Goal: Task Accomplishment & Management: Use online tool/utility

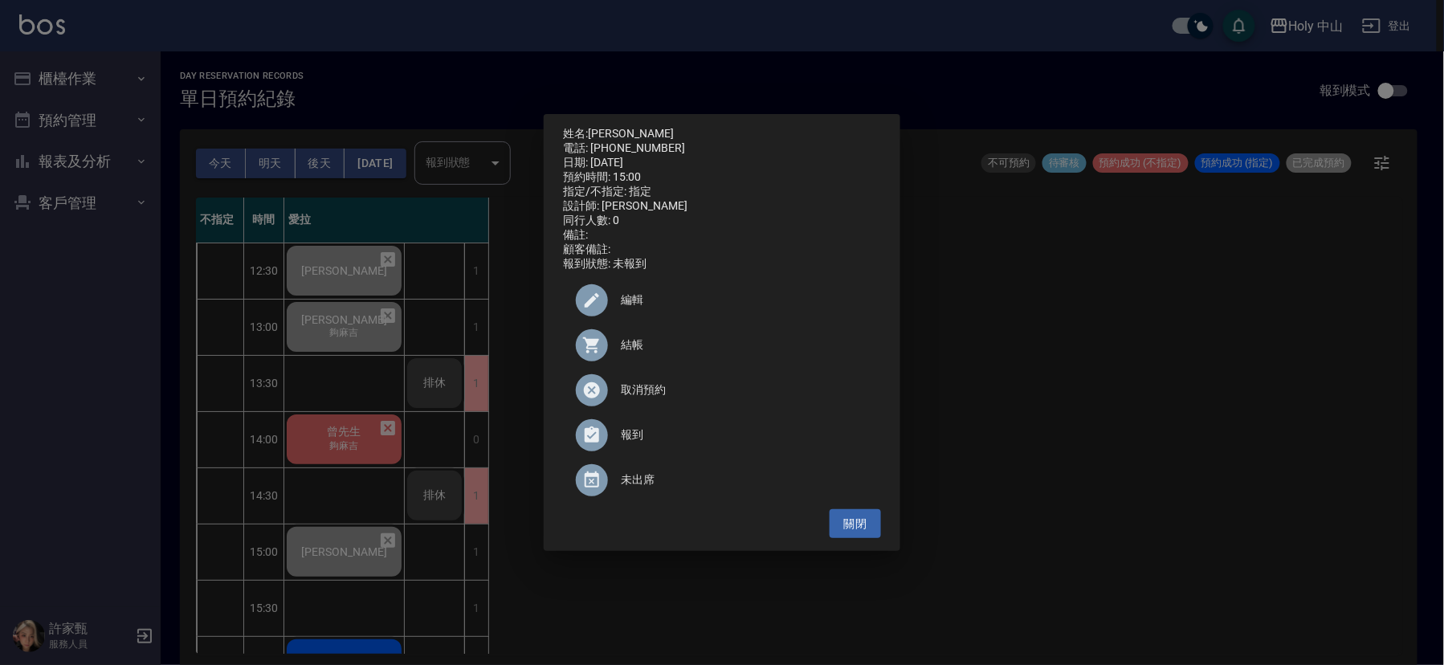
click at [1099, 400] on div "姓名: [PERSON_NAME]吏 電話: [PHONE_NUMBER] 日期: [DATE] 預約時間: 15:00 指定/不指定: 指定 設計師: 愛拉…" at bounding box center [722, 332] width 1444 height 665
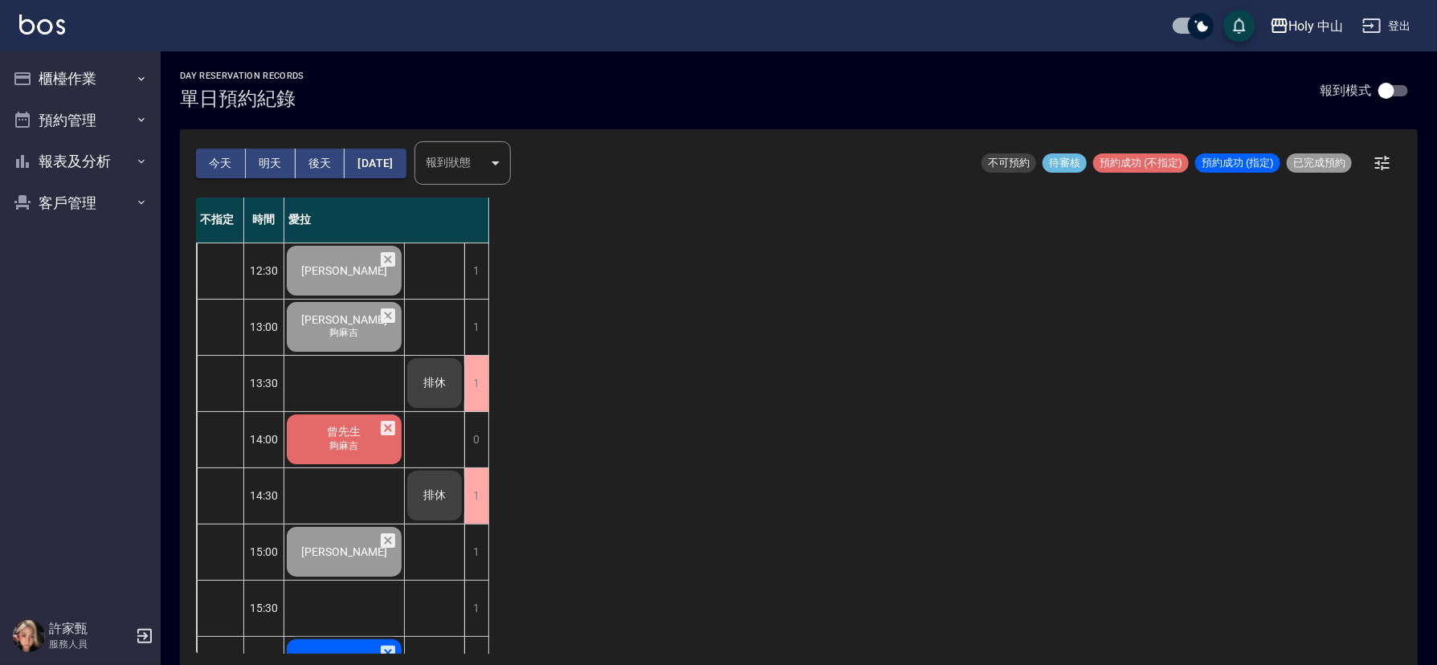
click at [327, 277] on span "曾先生" at bounding box center [344, 270] width 92 height 13
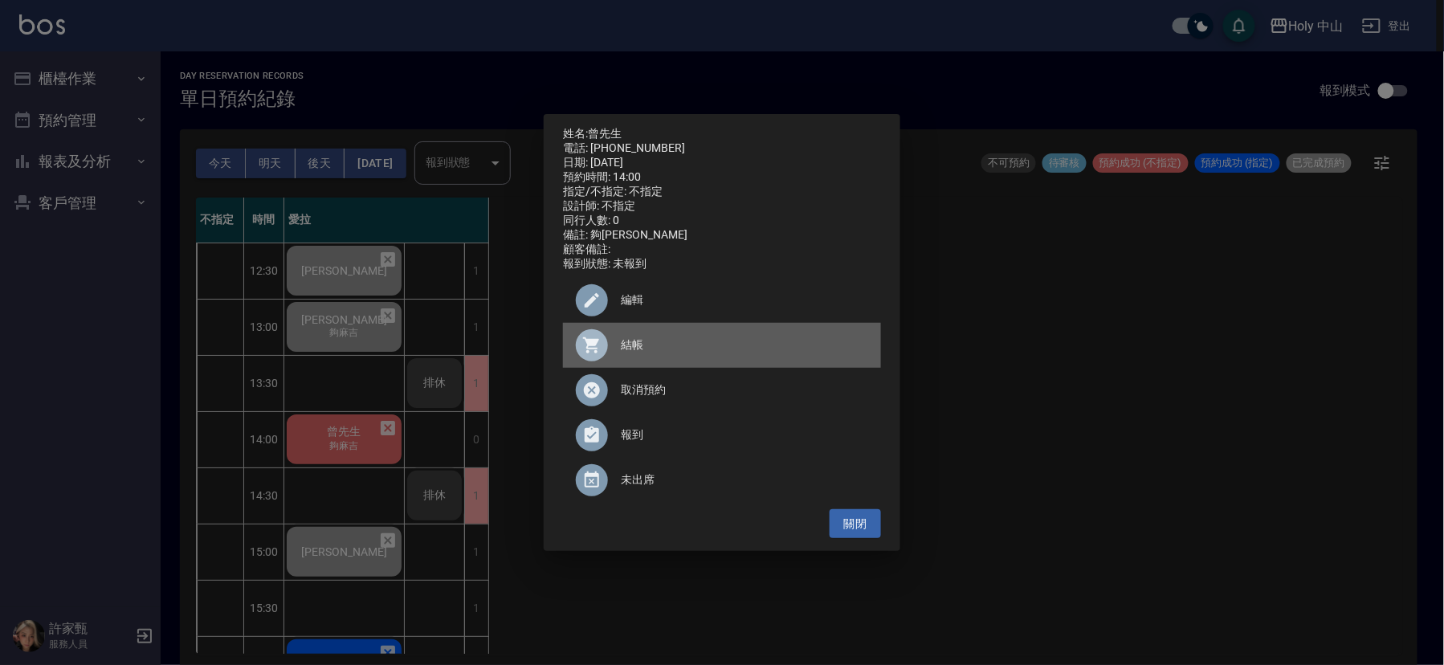
click at [630, 348] on span "結帳" at bounding box center [744, 344] width 247 height 17
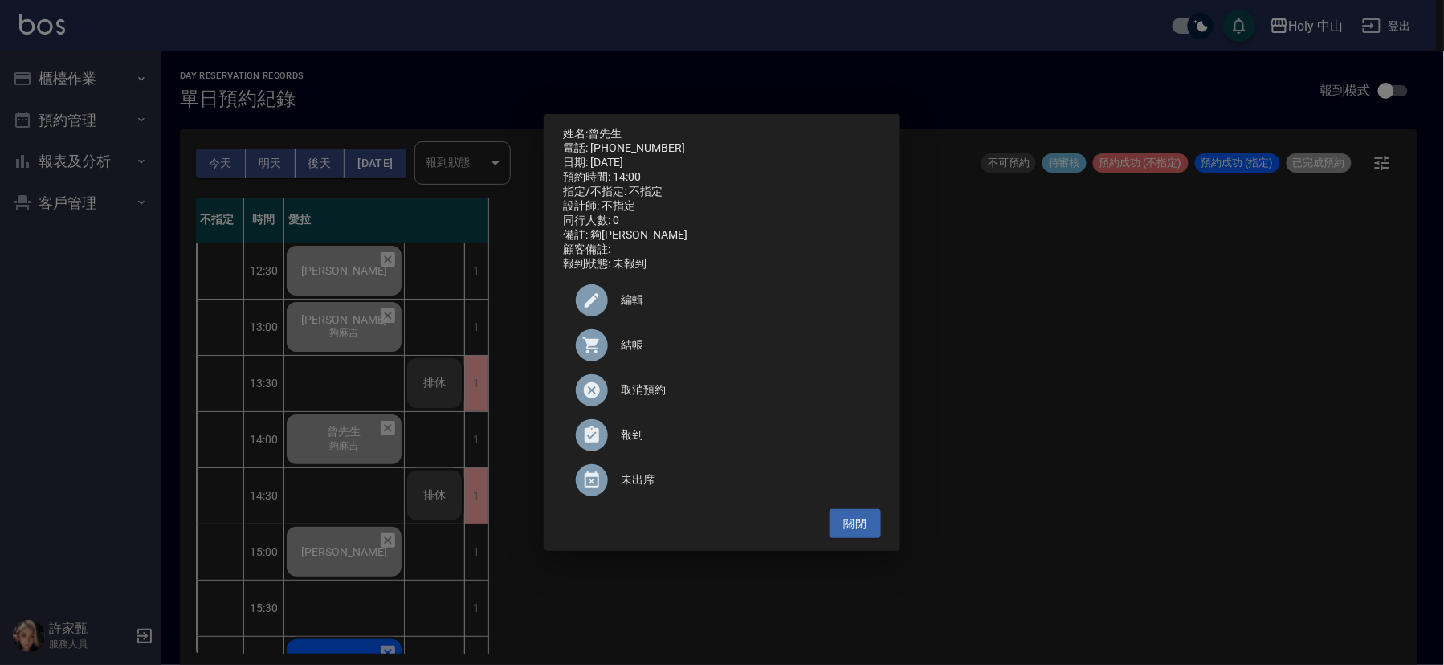
click at [1143, 397] on div "姓名: 曾先生 電話: [PHONE_NUMBER] 日期: [DATE] 預約時間: 14:00 指定/不指定: 不指定 設計師: 不指定 同行人數: 0 …" at bounding box center [722, 332] width 1444 height 665
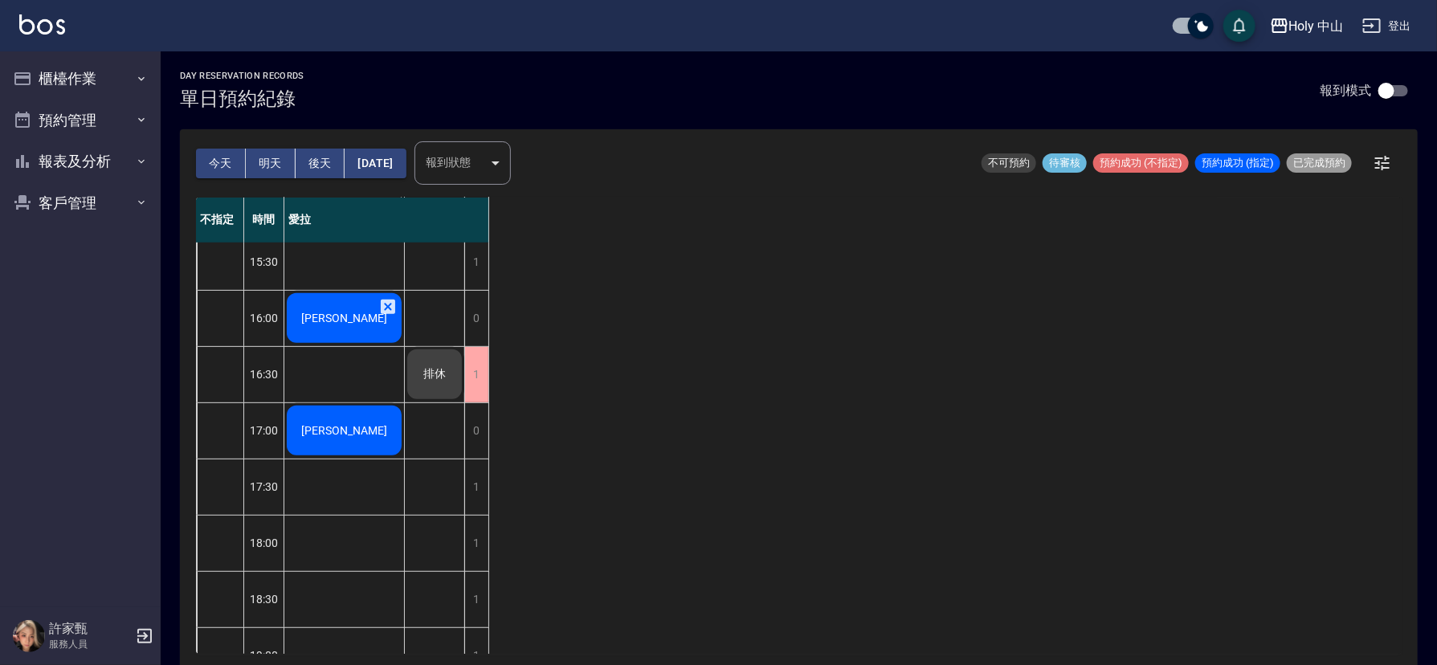
scroll to position [361, 0]
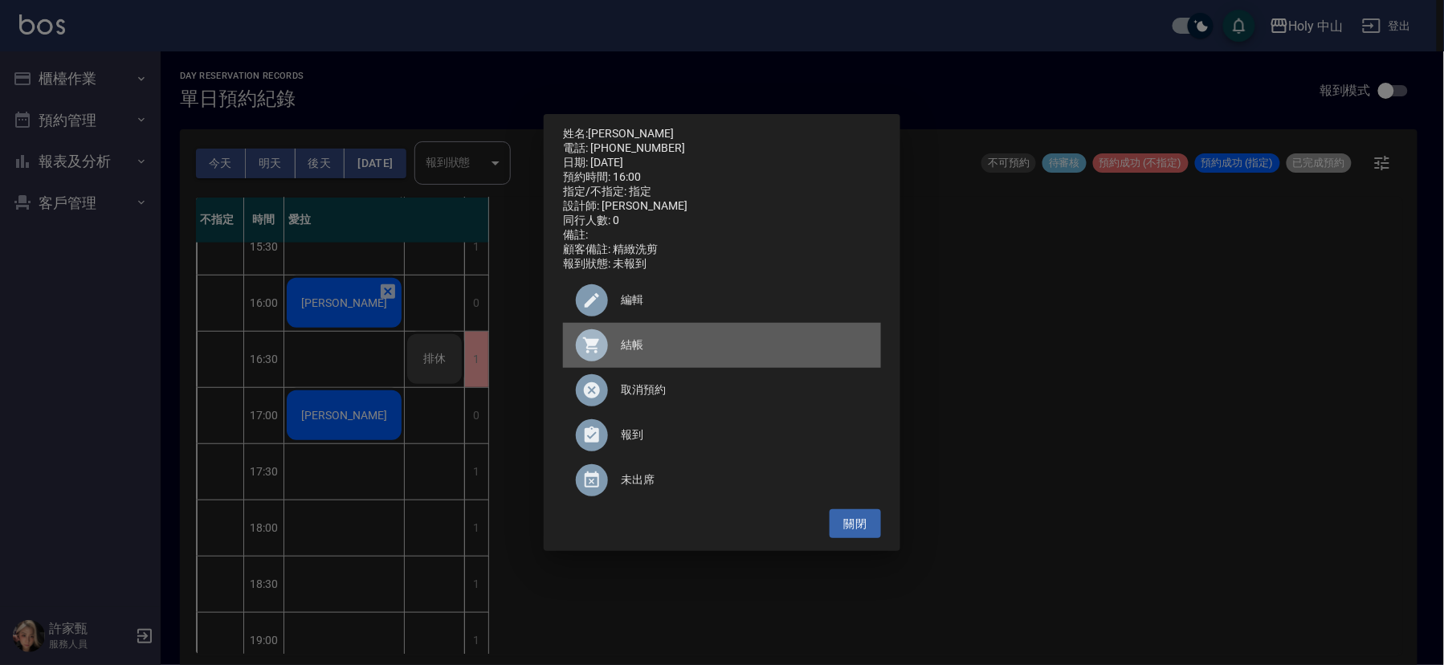
click at [627, 351] on span "結帳" at bounding box center [744, 344] width 247 height 17
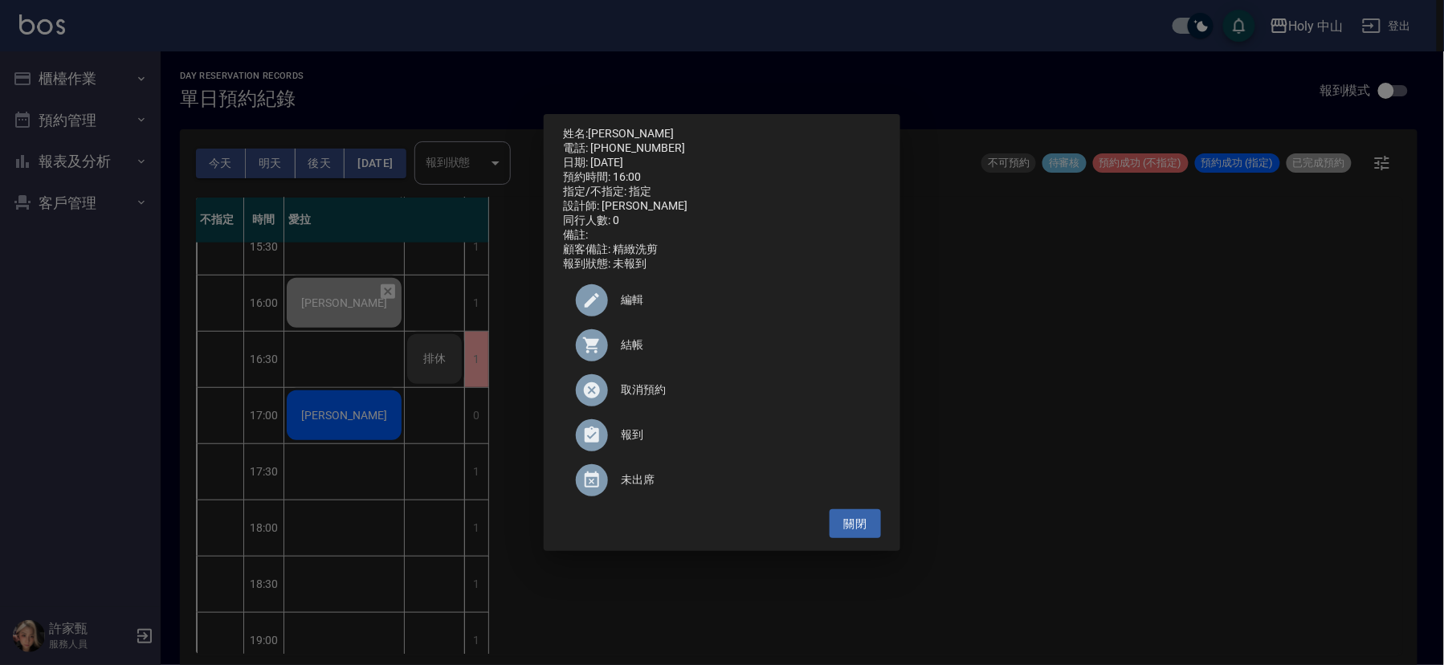
click at [1277, 326] on div "姓名: 郭先生 電話: 0910901773 日期: 2025/08/11 預約時間: 16:00 指定/不指定: 指定 設計師: 愛拉 同行人數: 0 備註…" at bounding box center [722, 332] width 1444 height 665
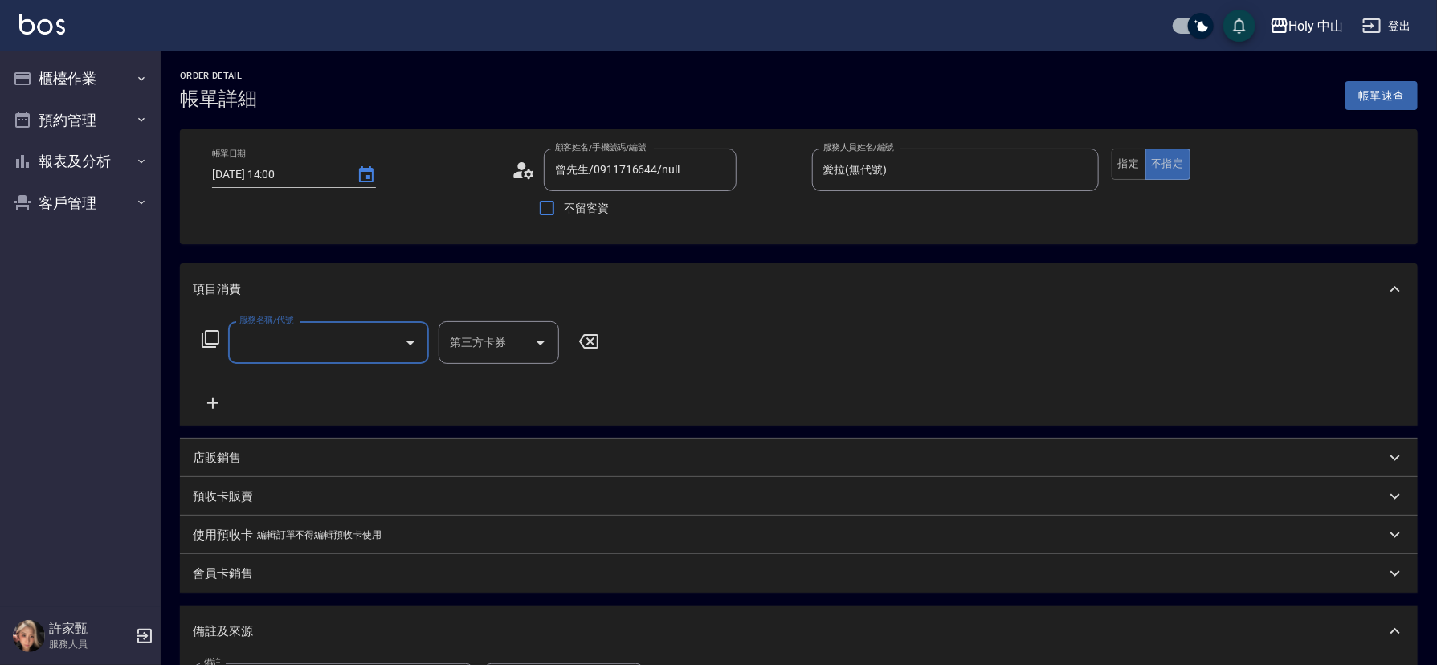
click at [373, 345] on input "服務名稱/代號" at bounding box center [316, 342] width 162 height 28
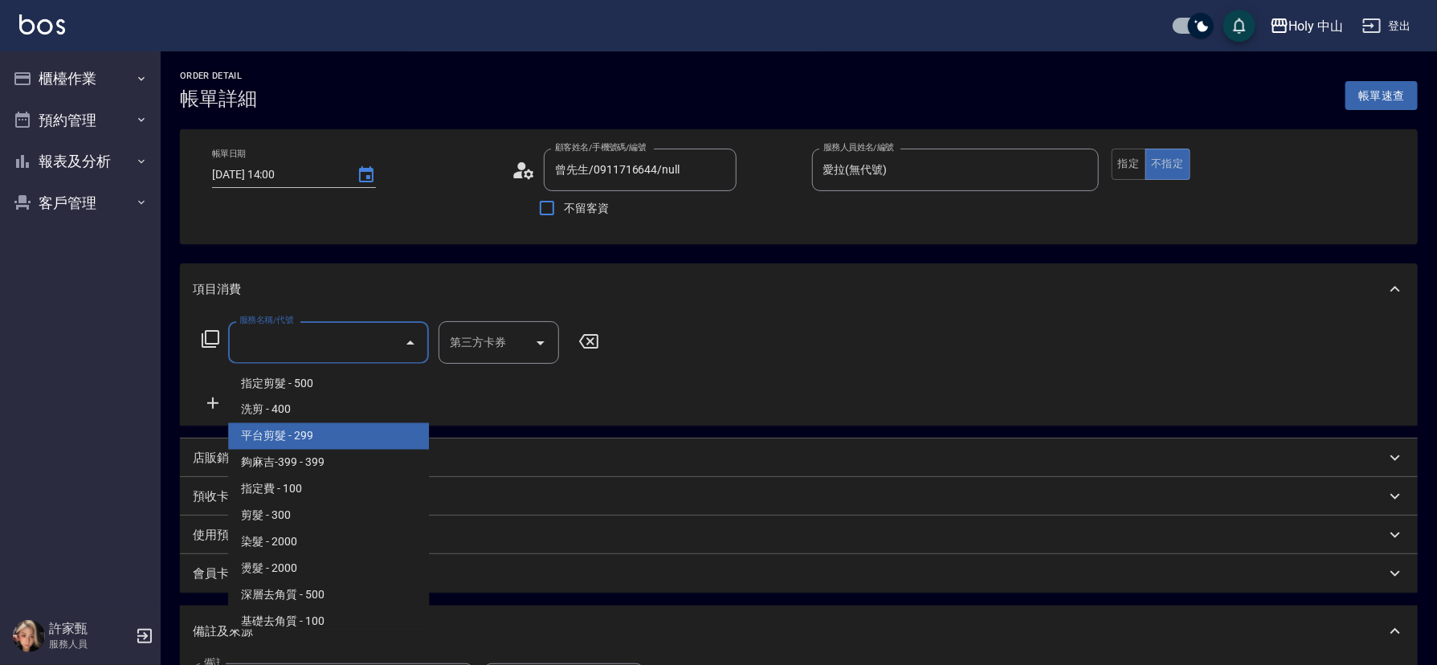
click at [357, 431] on span "平台剪髮 - 299" at bounding box center [328, 436] width 201 height 26
type input "平台剪髮(4)"
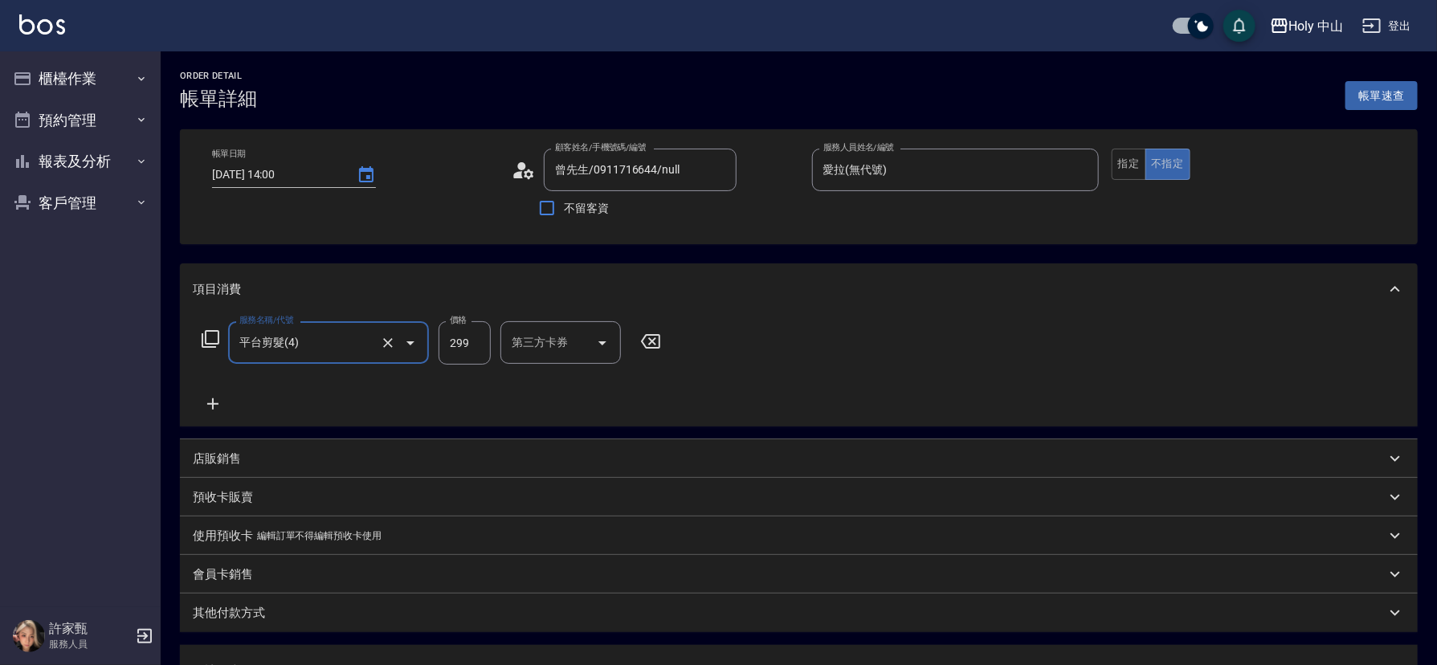
click at [529, 337] on input "第三方卡券" at bounding box center [549, 342] width 82 height 28
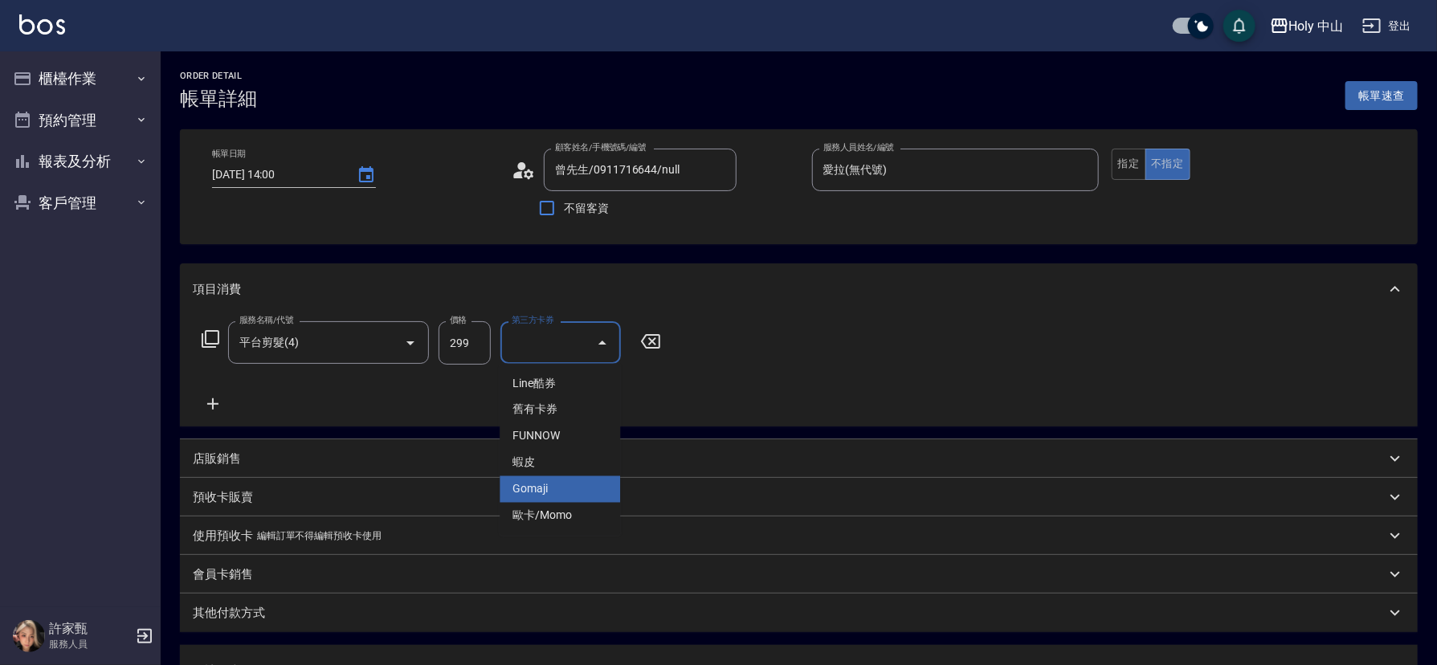
click at [551, 491] on span "Gomaji" at bounding box center [559, 489] width 120 height 26
type input "Gomaji"
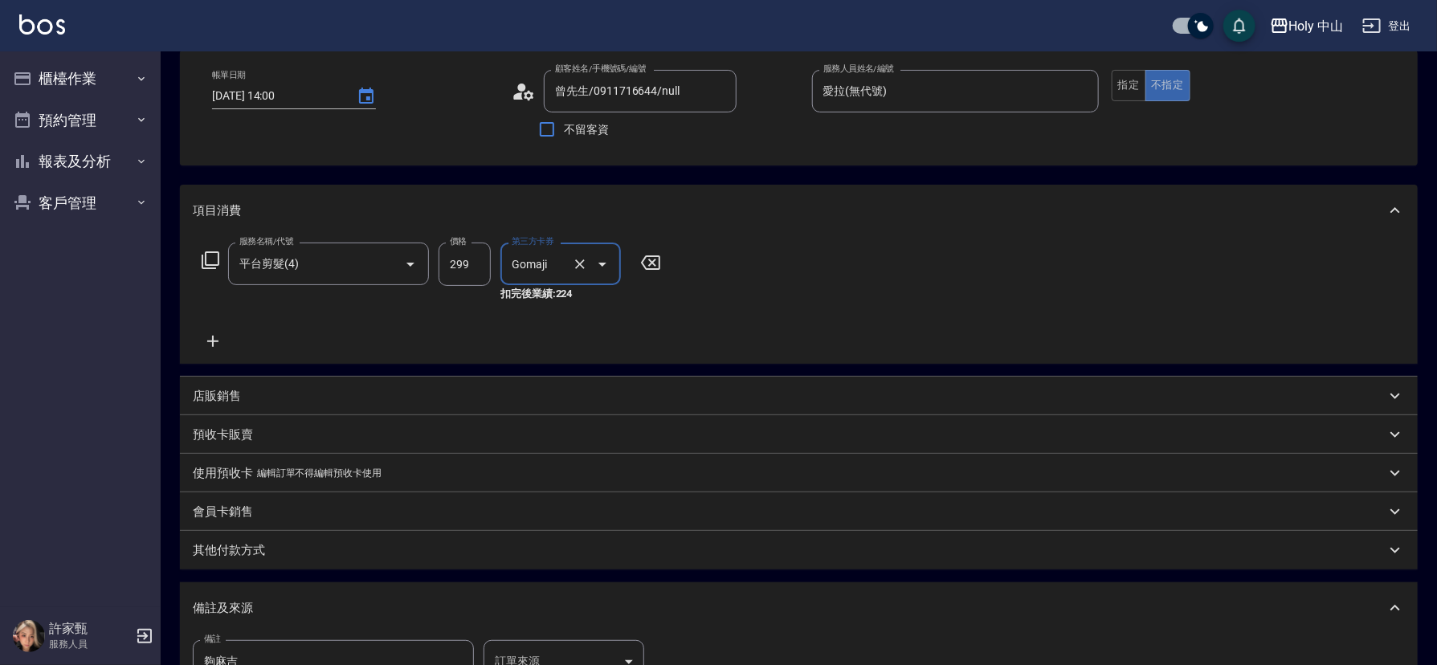
scroll to position [241, 0]
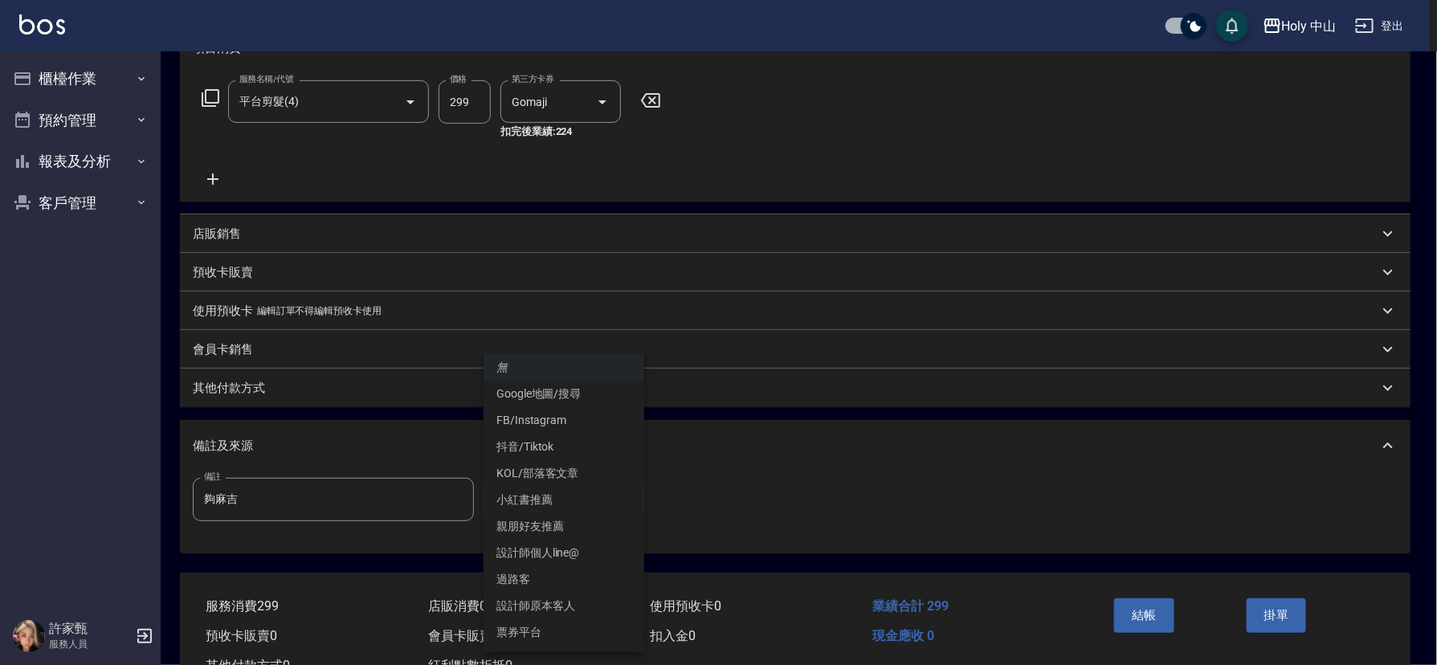
click at [532, 498] on body "Holy 中山 登出 櫃檯作業 打帳單 帳單列表 營業儀表板 現場電腦打卡 預約管理 預約管理 單日預約紀錄 單週預約紀錄 報表及分析 報表目錄 店家日報表 …" at bounding box center [718, 239] width 1437 height 960
click at [553, 625] on li "票券平台" at bounding box center [563, 632] width 161 height 26
type input "票券平台"
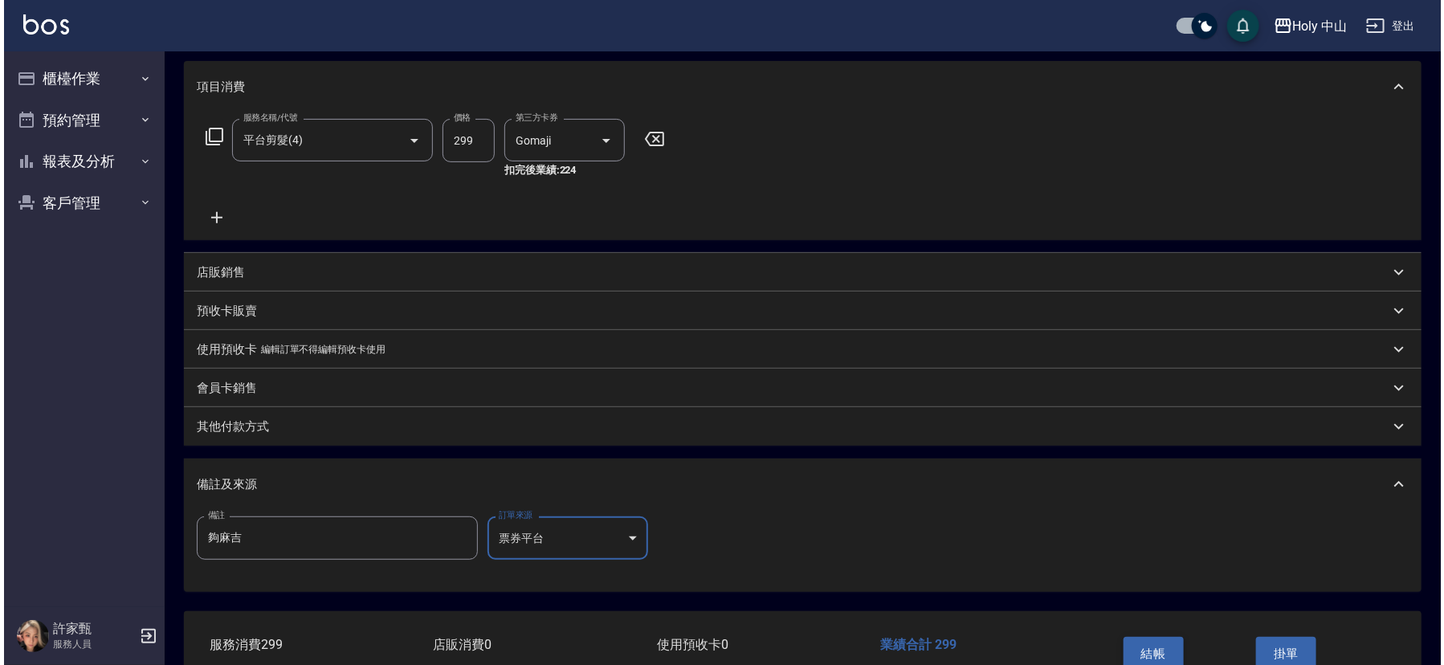
scroll to position [301, 0]
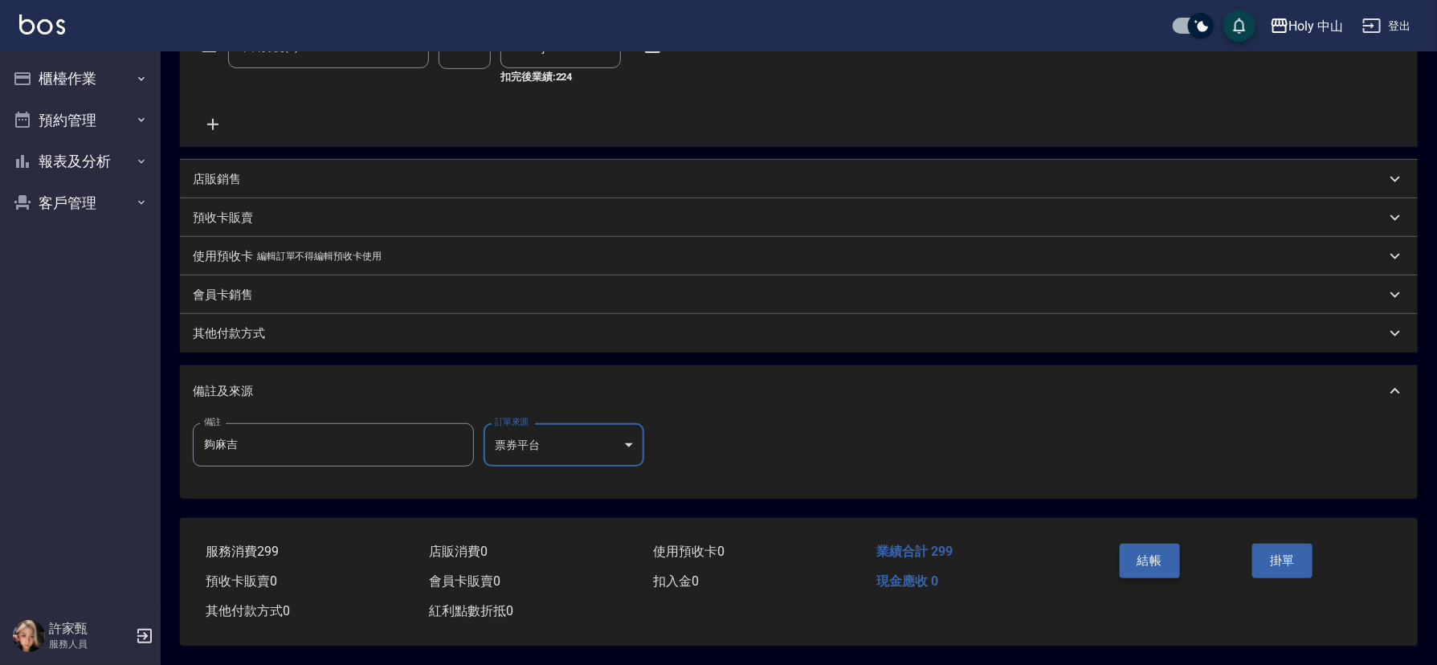
click at [1142, 551] on button "結帳" at bounding box center [1149, 561] width 60 height 34
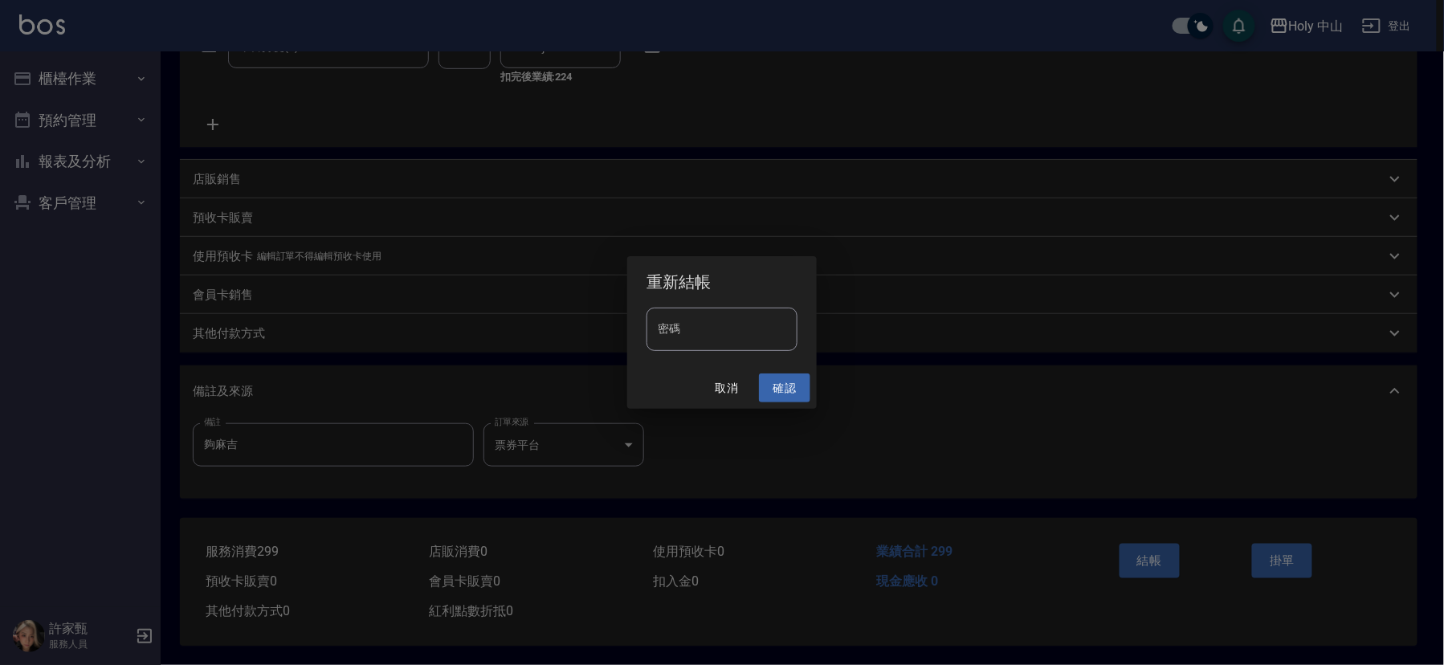
click at [790, 389] on button "確認" at bounding box center [784, 388] width 51 height 30
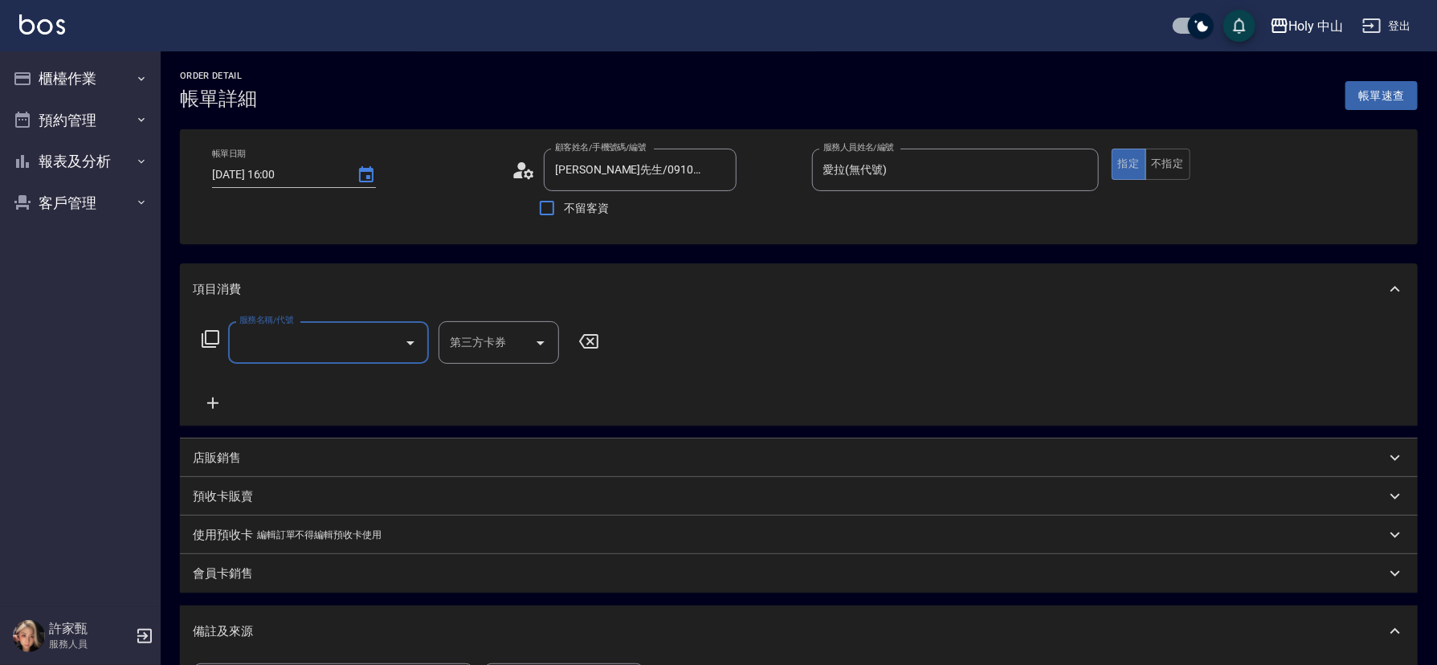
click at [316, 343] on input "服務名稱/代號" at bounding box center [316, 342] width 162 height 28
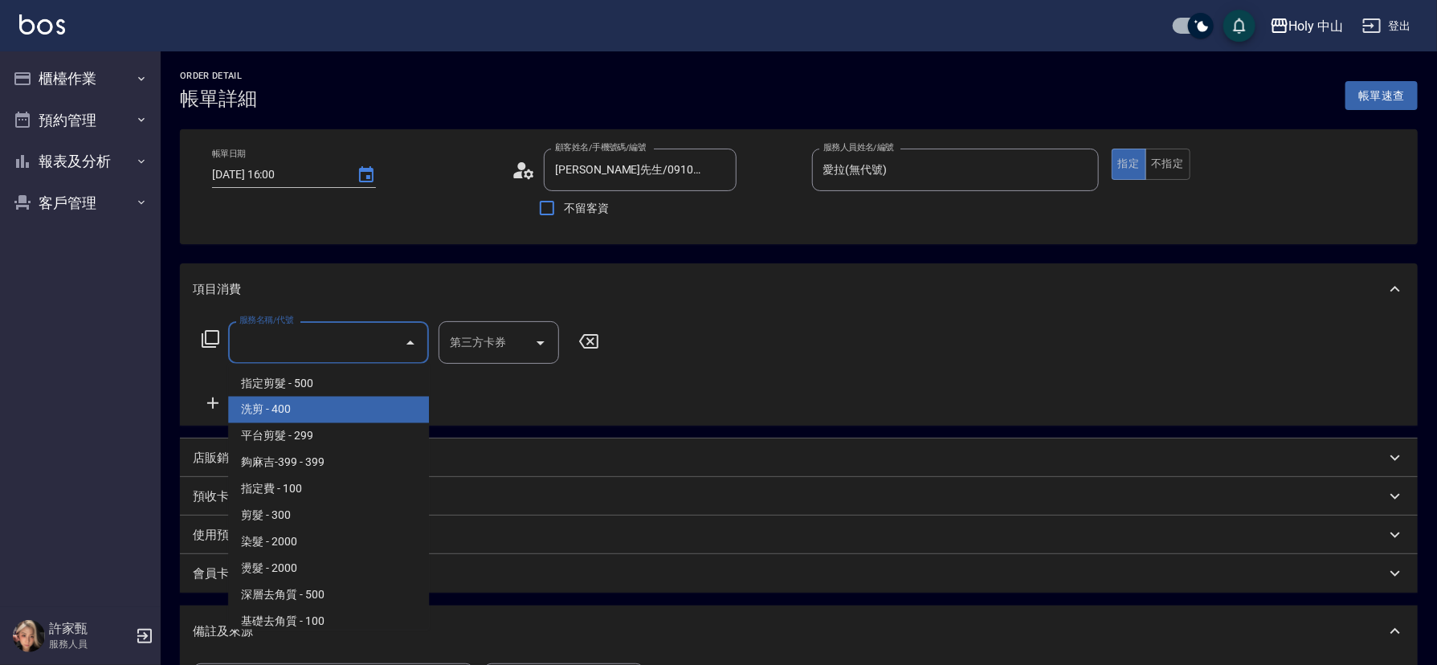
click at [309, 403] on span "洗剪 - 400" at bounding box center [328, 410] width 201 height 26
type input "洗剪(3)"
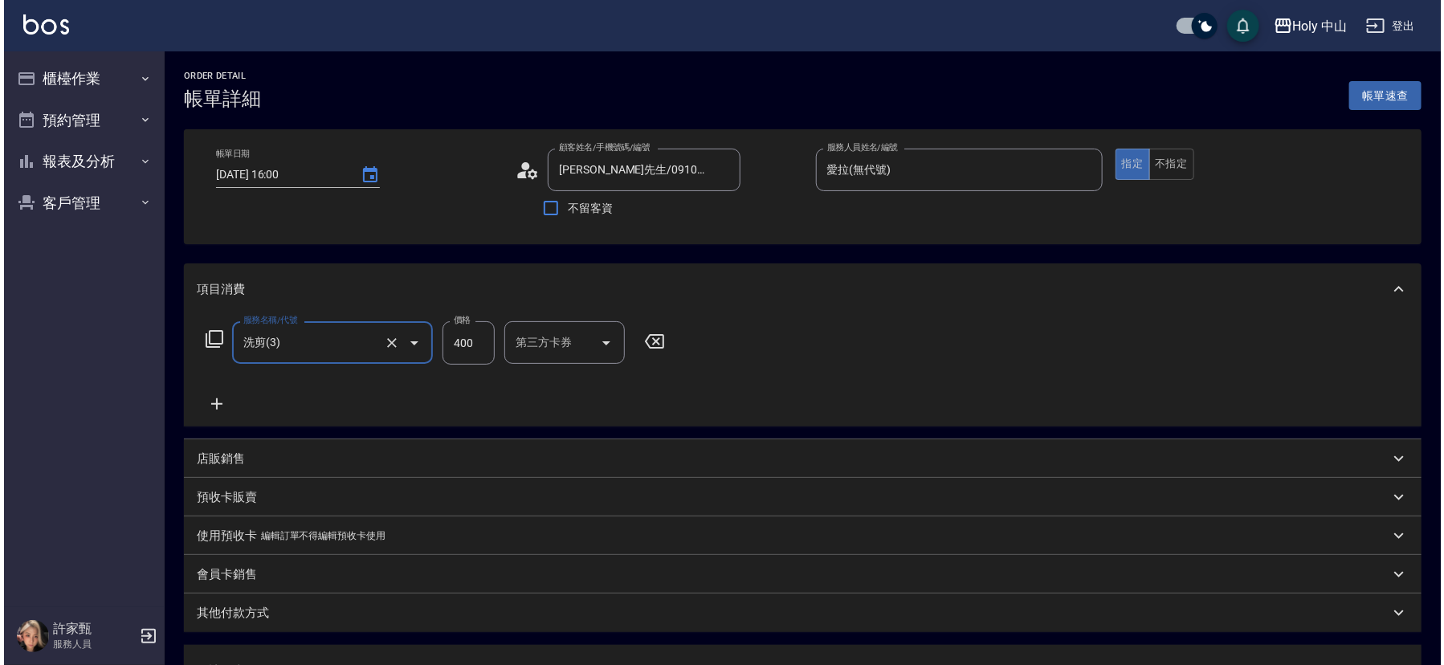
scroll to position [241, 0]
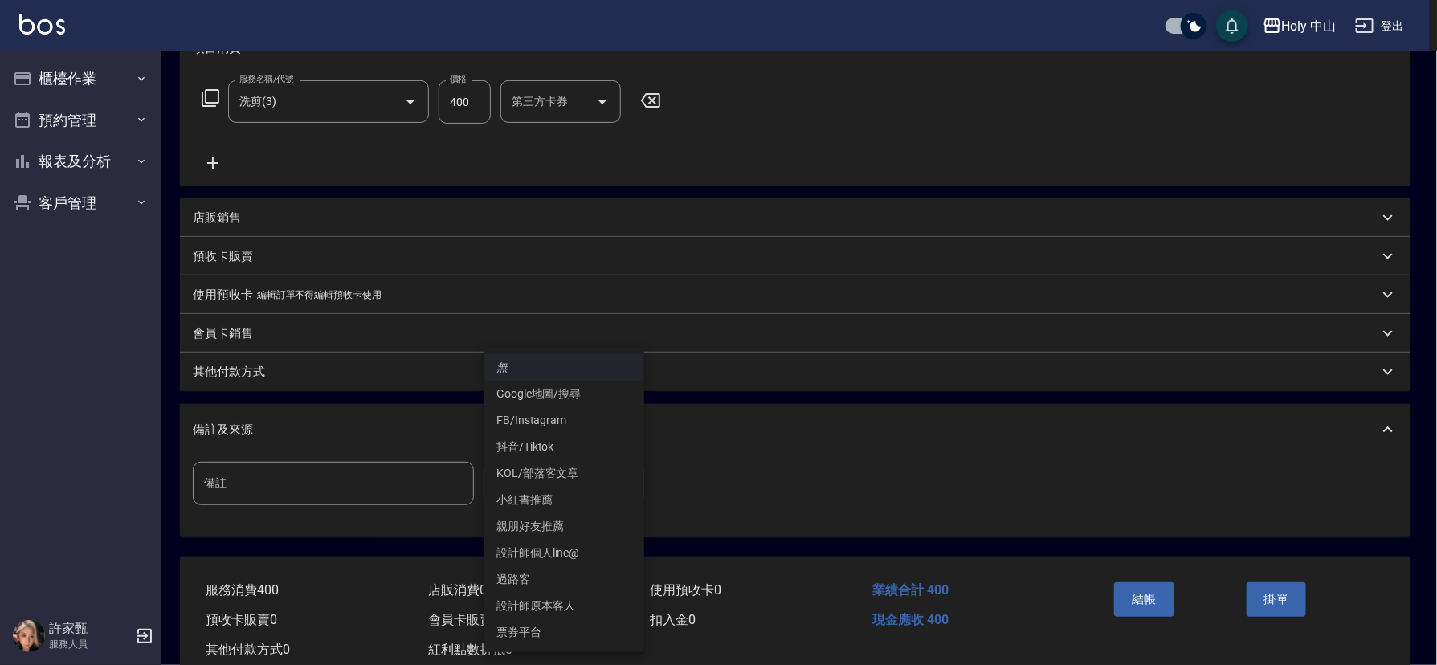
click at [559, 471] on body "Holy 中山 登出 櫃檯作業 打帳單 帳單列表 營業儀表板 現場電腦打卡 預約管理 預約管理 單日預約紀錄 單週預約紀錄 報表及分析 報表目錄 店家日報表 …" at bounding box center [718, 231] width 1437 height 944
click at [562, 606] on li "設計師原本客人" at bounding box center [563, 606] width 161 height 26
type input "設計師原本客人"
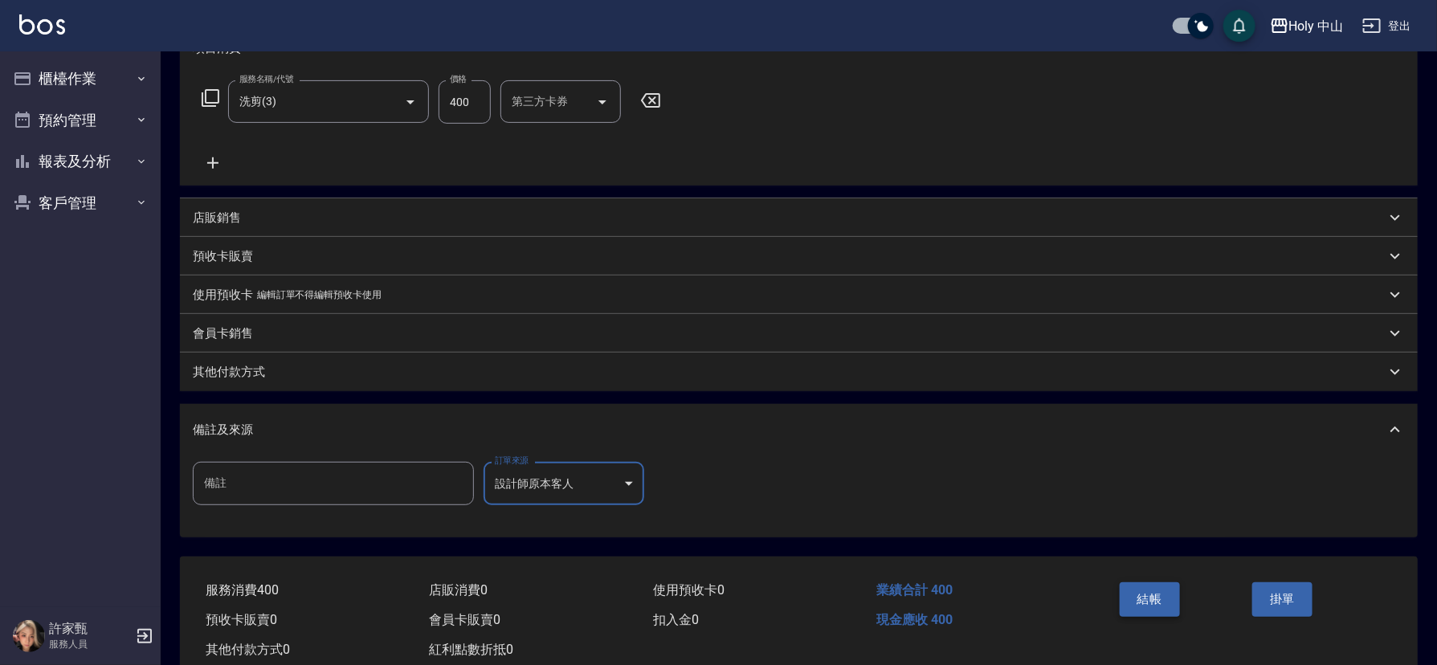
click at [1152, 601] on button "結帳" at bounding box center [1149, 599] width 60 height 34
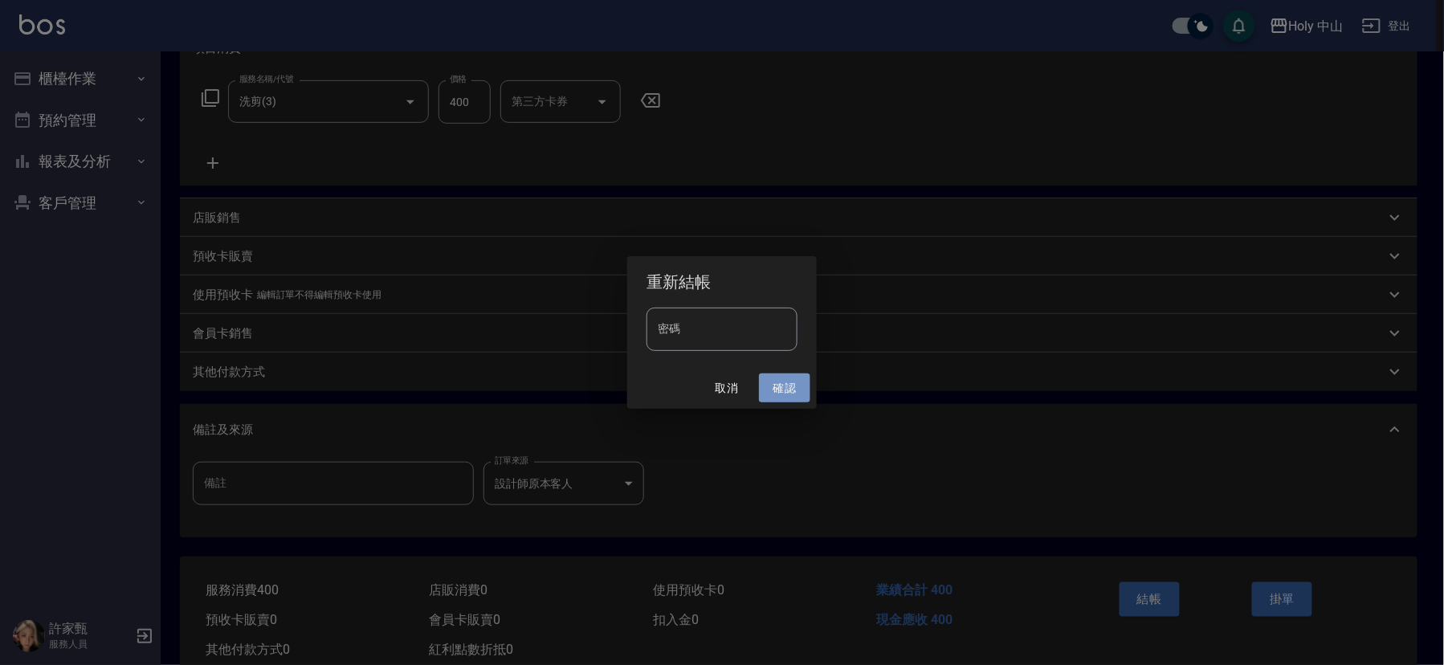
click at [791, 397] on button "確認" at bounding box center [784, 388] width 51 height 30
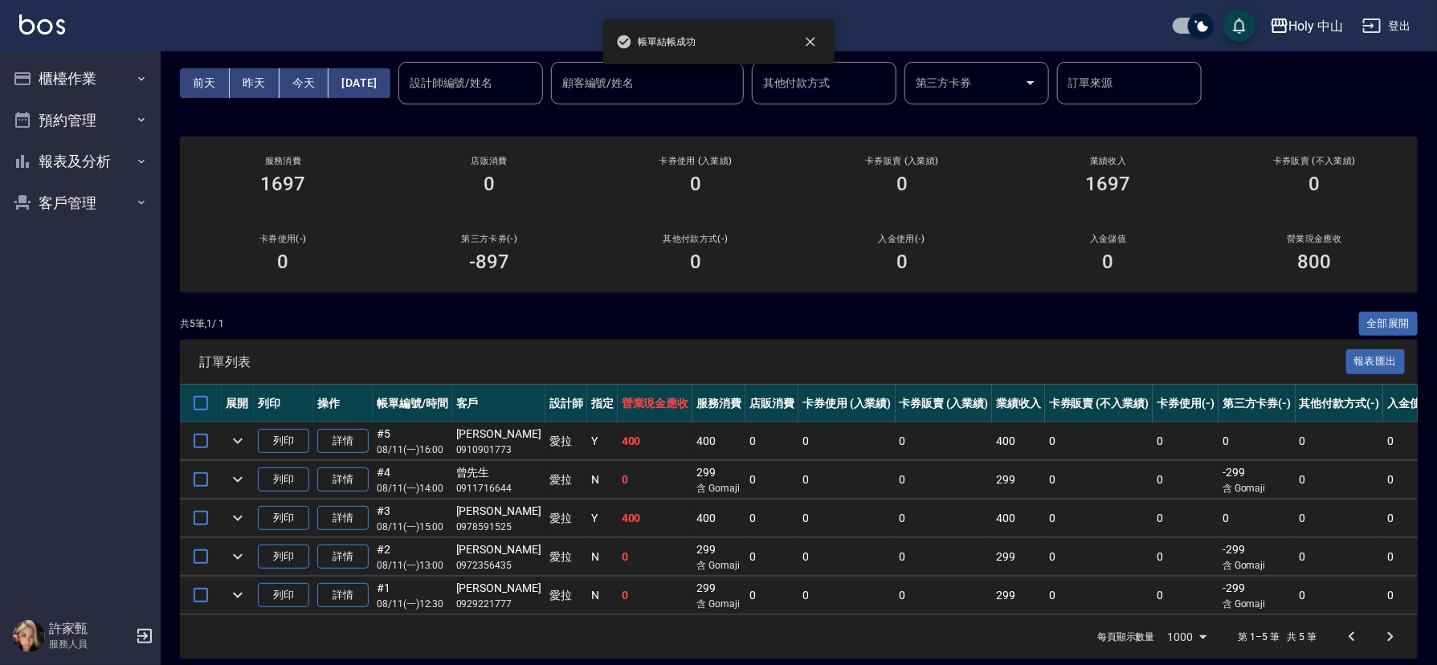
scroll to position [94, 0]
